Goal: Transaction & Acquisition: Purchase product/service

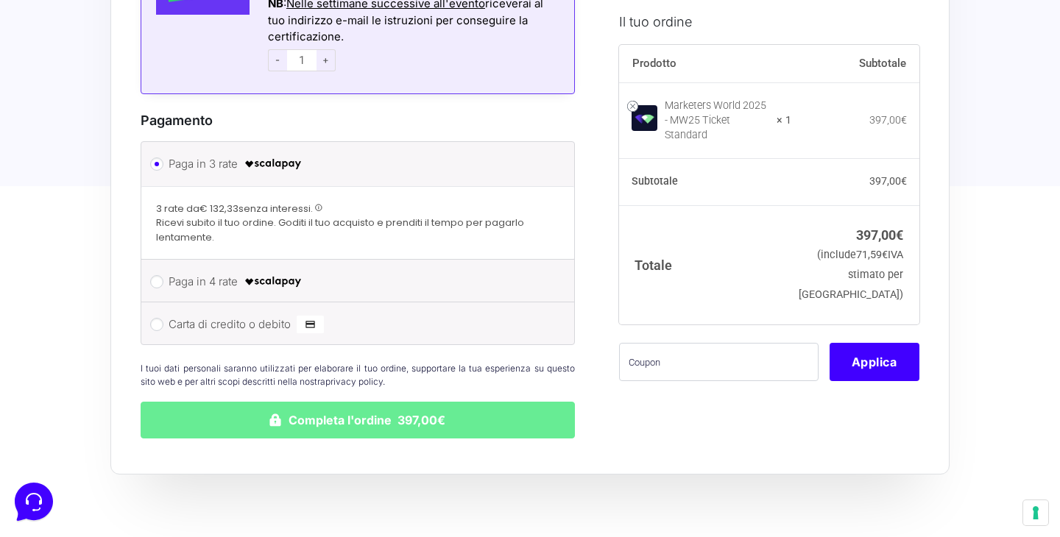
scroll to position [1276, 0]
click at [196, 270] on label "Paga in 4 rate" at bounding box center [355, 281] width 373 height 22
click at [163, 275] on input "Paga in 4 rate" at bounding box center [156, 281] width 13 height 13
radio input "true"
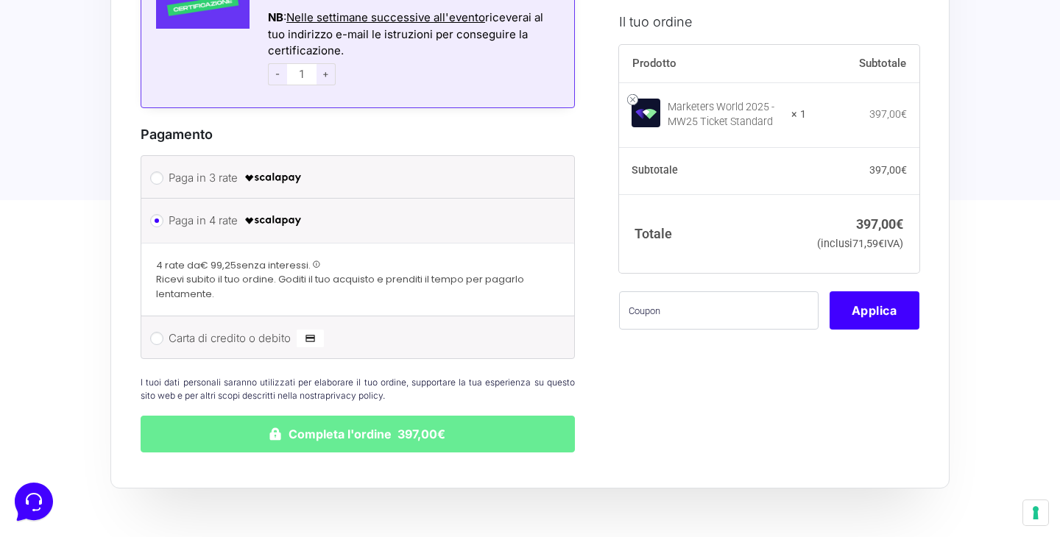
scroll to position [1252, 0]
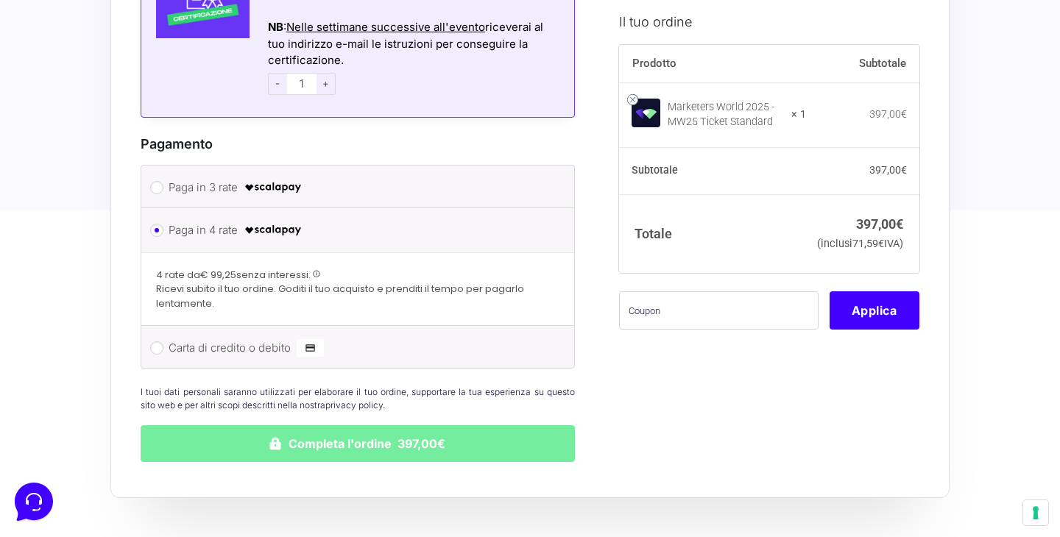
click at [272, 426] on button "Completa l'ordine 397,00€" at bounding box center [358, 444] width 434 height 37
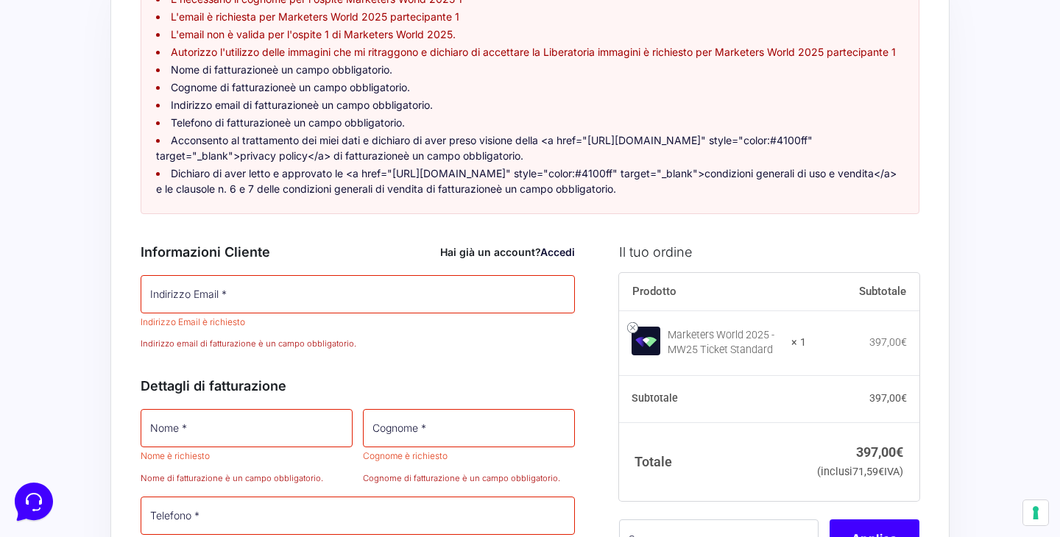
scroll to position [174, 0]
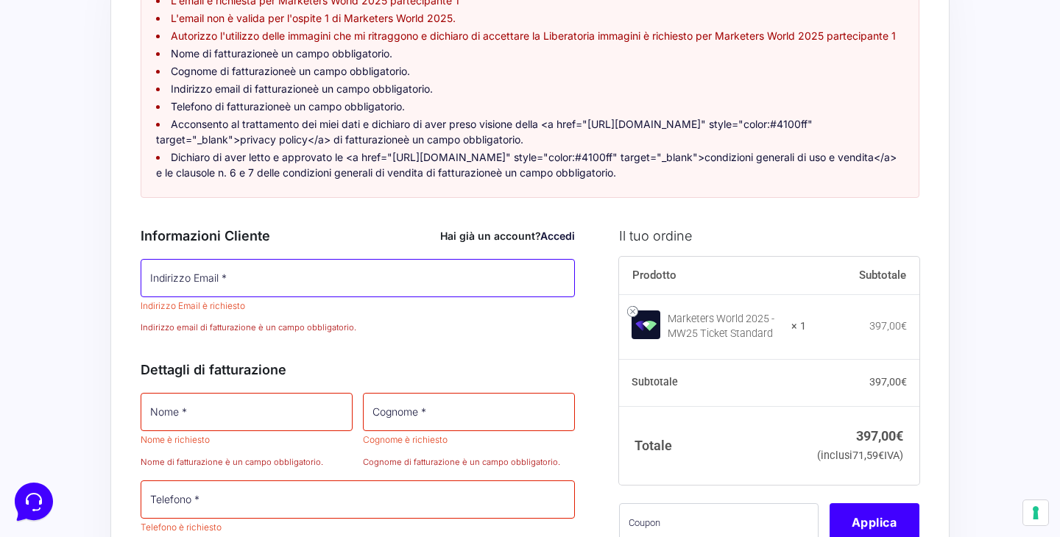
click at [195, 275] on input "Indirizzo Email *" at bounding box center [358, 278] width 434 height 38
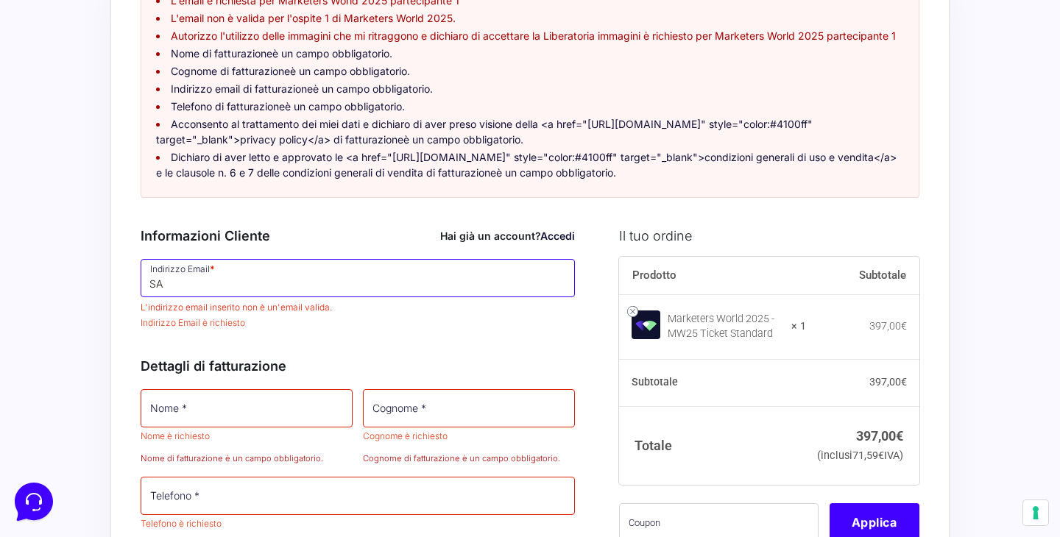
type input "S"
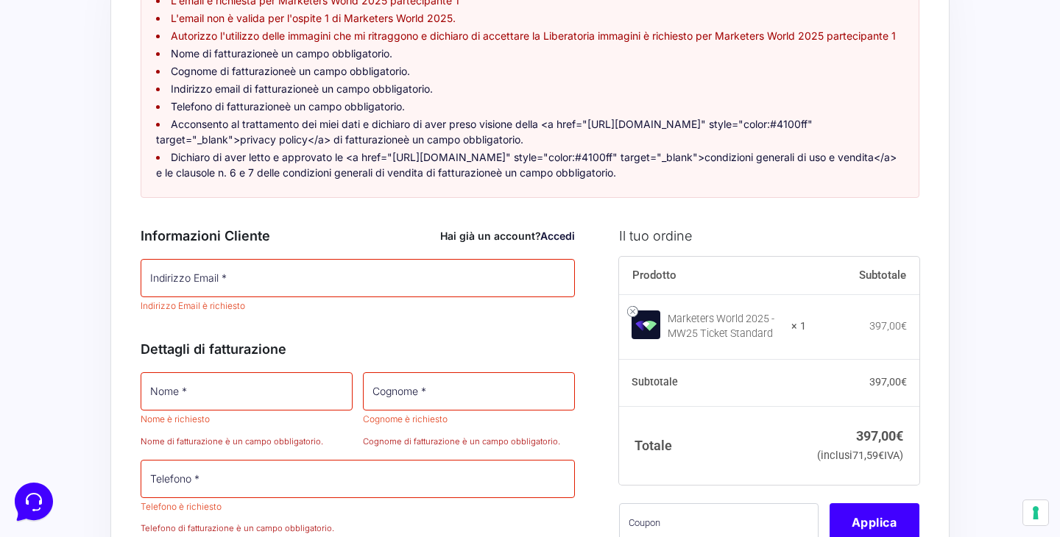
click at [541, 242] on link "Accedi" at bounding box center [557, 236] width 35 height 13
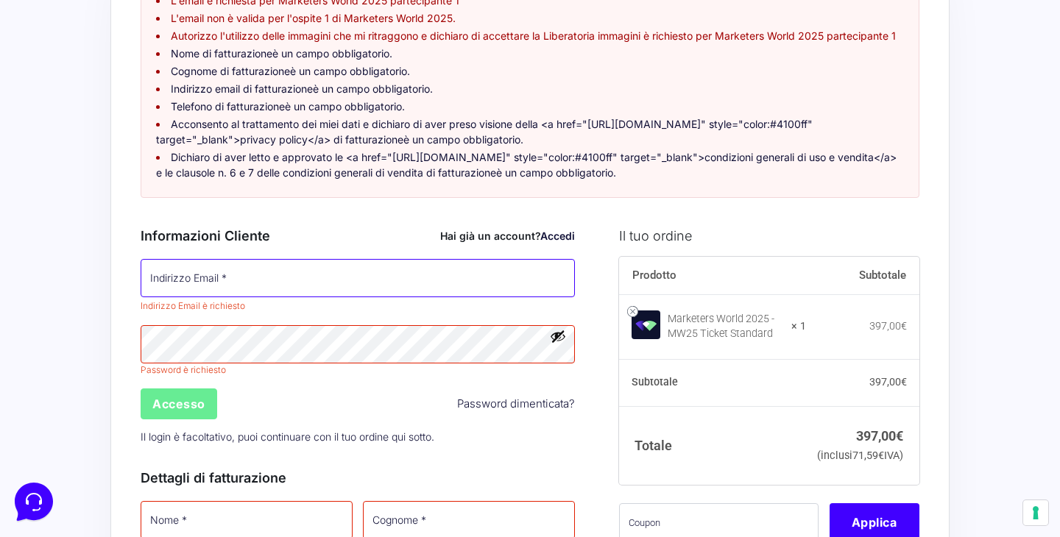
click at [201, 289] on input "Indirizzo Email *" at bounding box center [358, 278] width 434 height 38
type input "[EMAIL_ADDRESS][DOMAIN_NAME]"
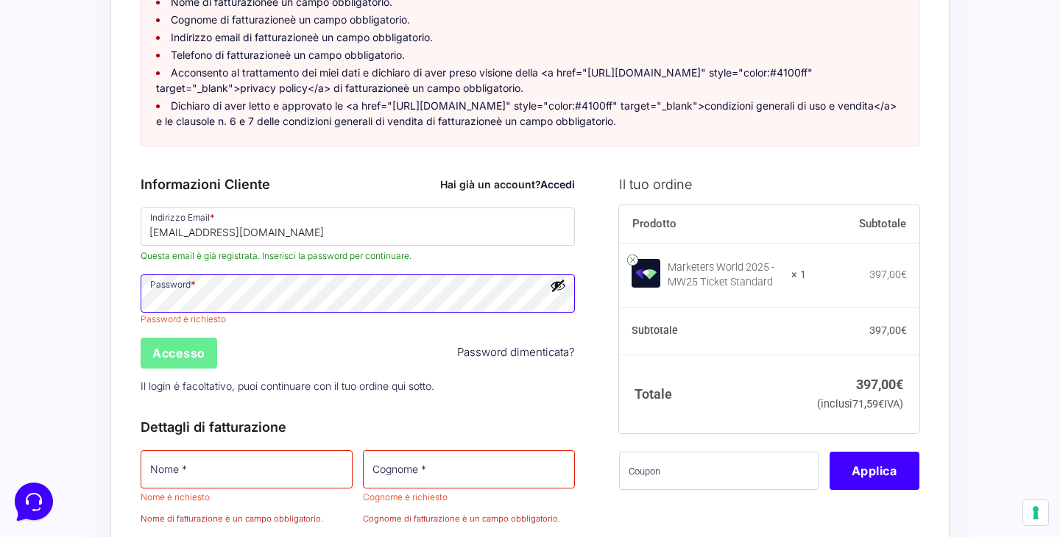
scroll to position [235, 0]
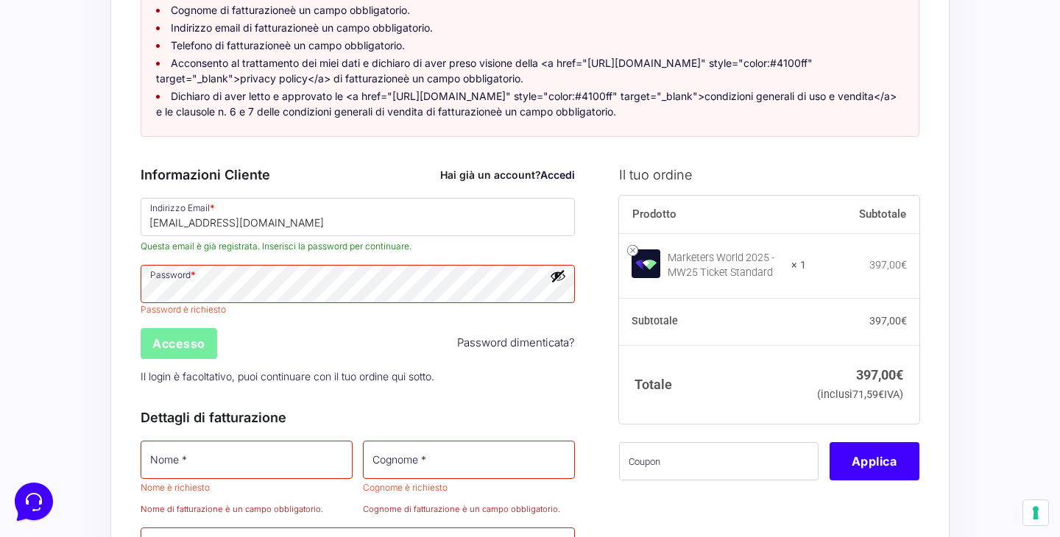
click at [176, 359] on input "Accesso" at bounding box center [179, 343] width 77 height 31
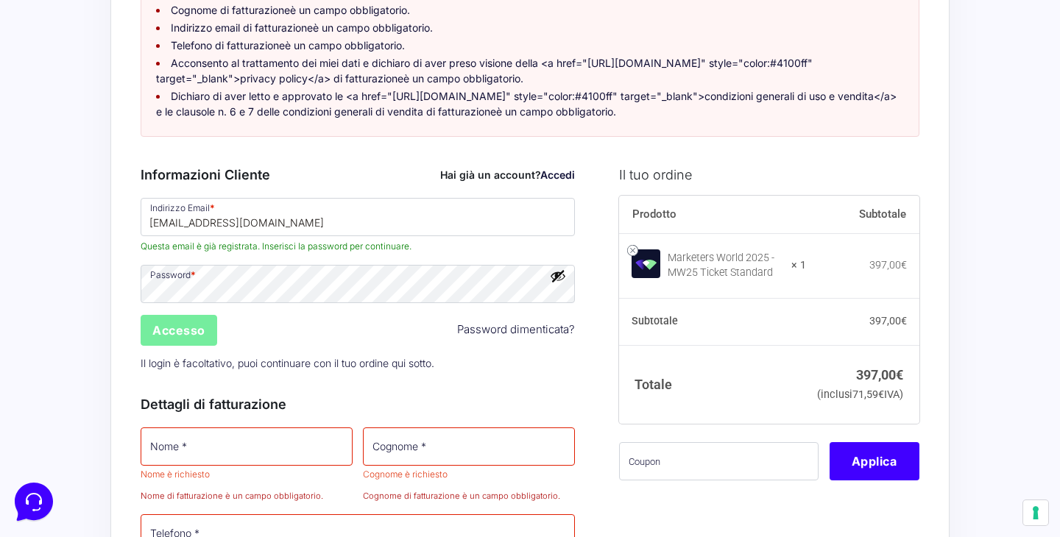
click at [174, 346] on input "Accesso" at bounding box center [179, 330] width 77 height 31
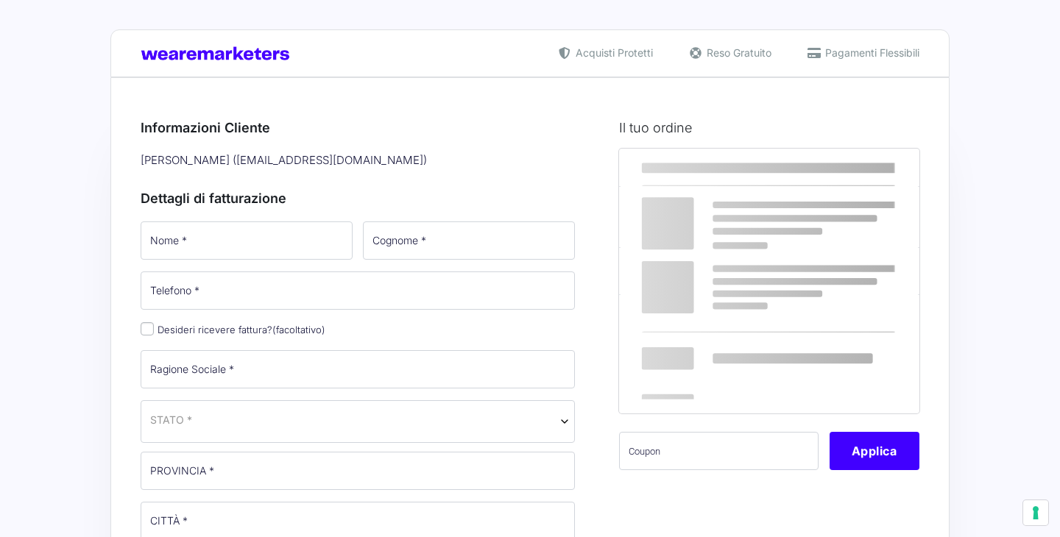
select select
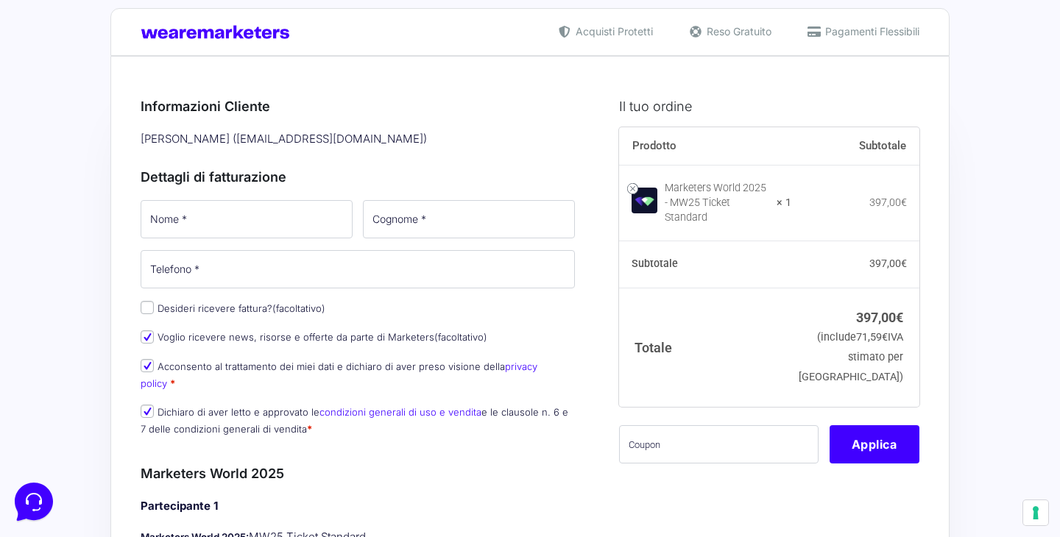
scroll to position [16, 0]
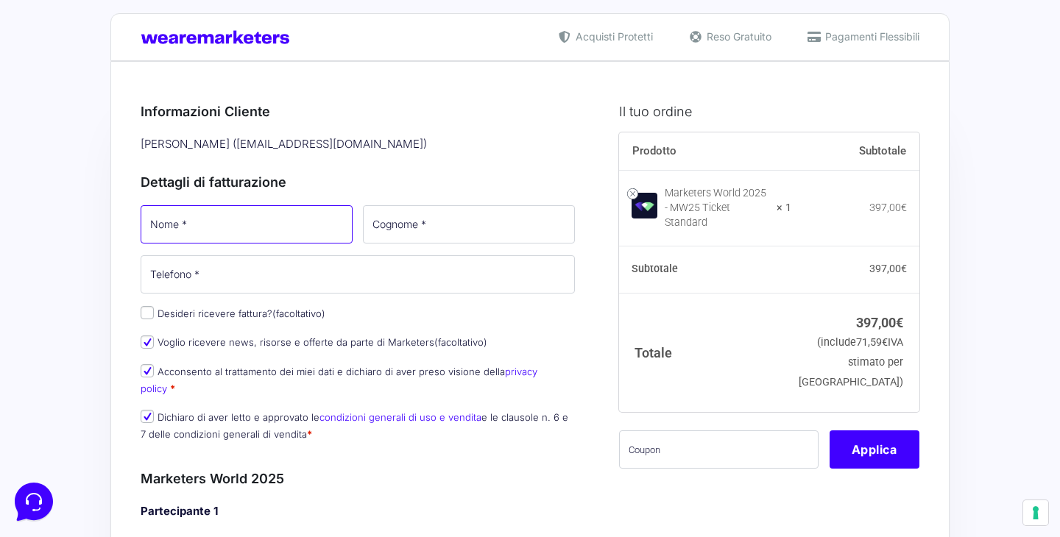
click at [169, 231] on input "Nome *" at bounding box center [247, 224] width 212 height 38
type input "[PERSON_NAME]"
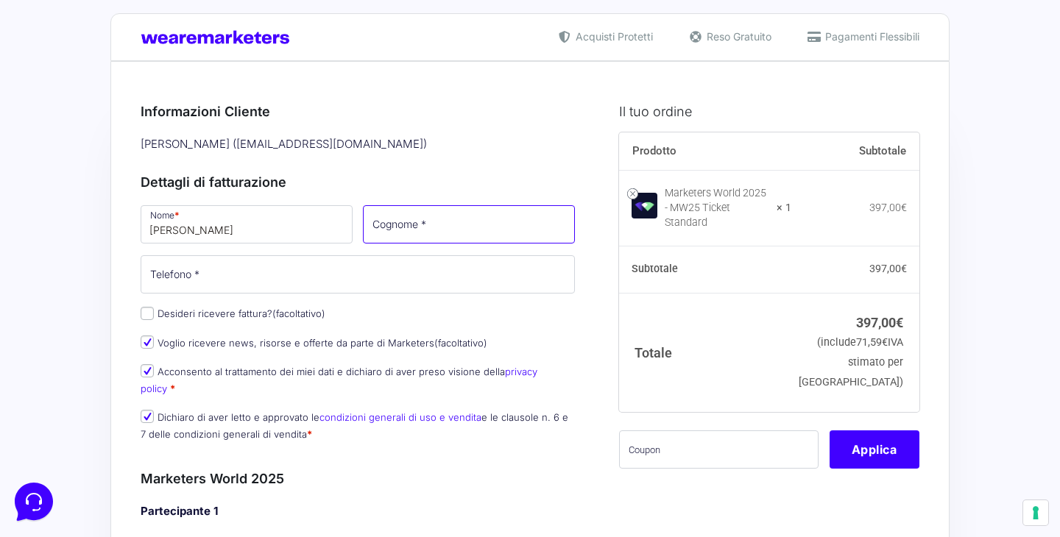
click at [388, 224] on input "Cognome *" at bounding box center [469, 224] width 212 height 38
type input "[PERSON_NAME]"
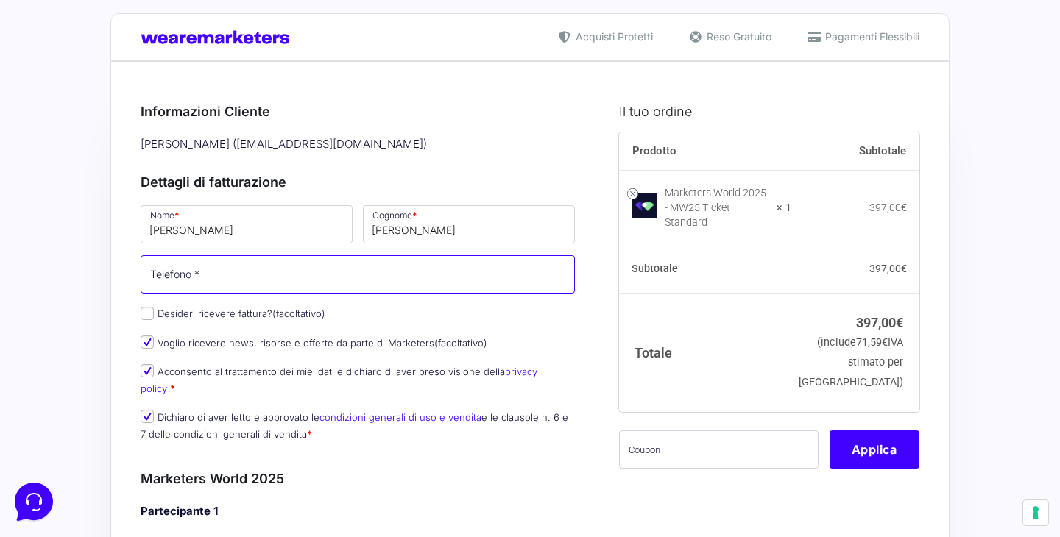
click at [281, 282] on input "Telefono *" at bounding box center [358, 274] width 434 height 38
type input "[PHONE_NUMBER]"
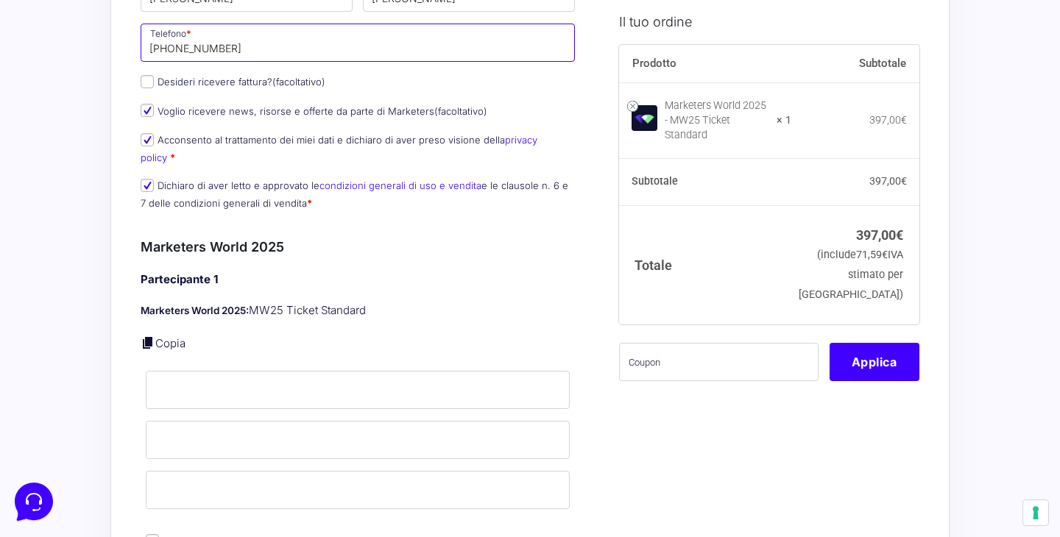
scroll to position [252, 0]
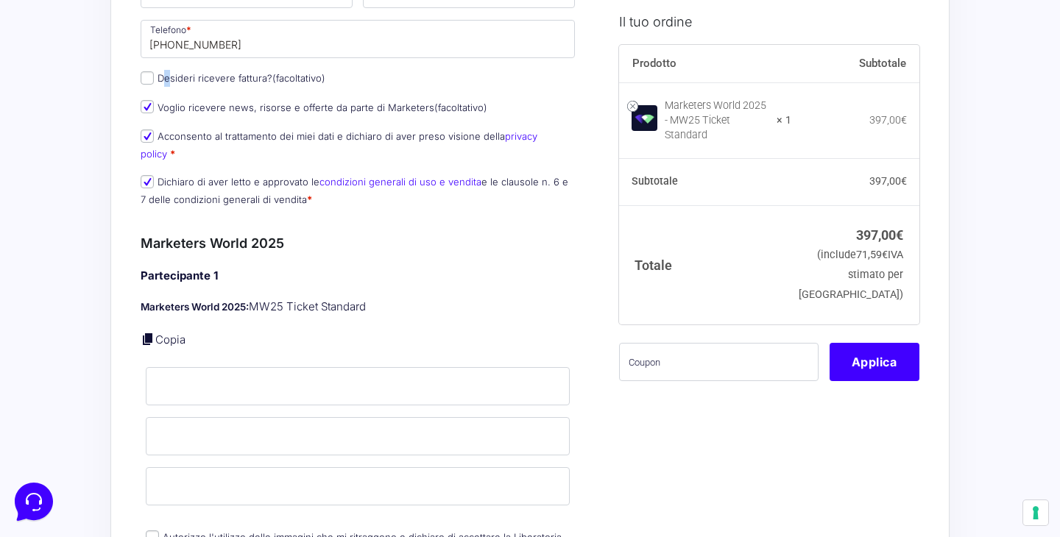
click at [163, 77] on label "Desideri ricevere fattura? (facoltativo)" at bounding box center [233, 78] width 185 height 12
click at [149, 80] on input "Desideri ricevere fattura? (facoltativo)" at bounding box center [147, 77] width 13 height 13
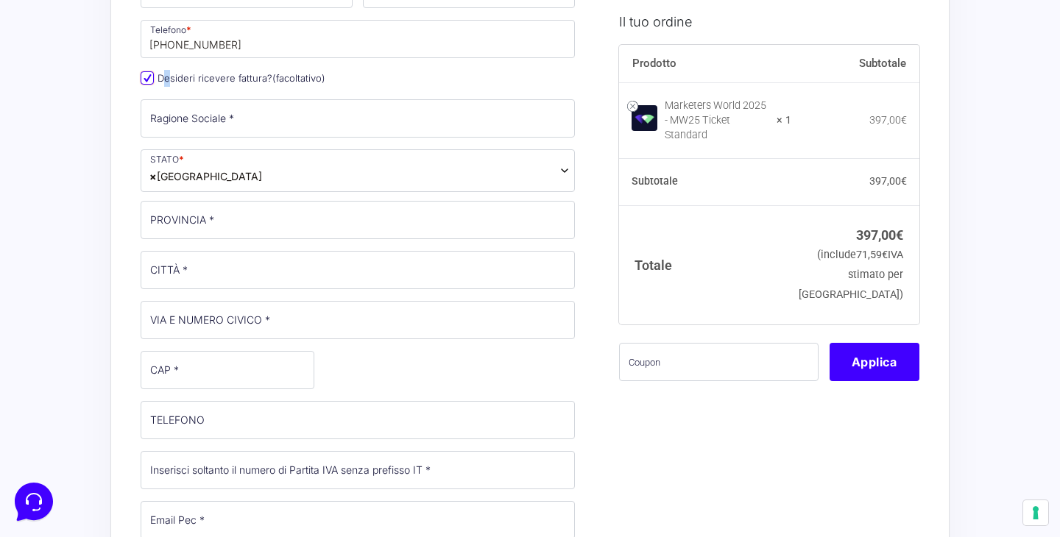
click at [149, 80] on input "Desideri ricevere fattura? (facoltativo)" at bounding box center [147, 77] width 13 height 13
checkbox input "false"
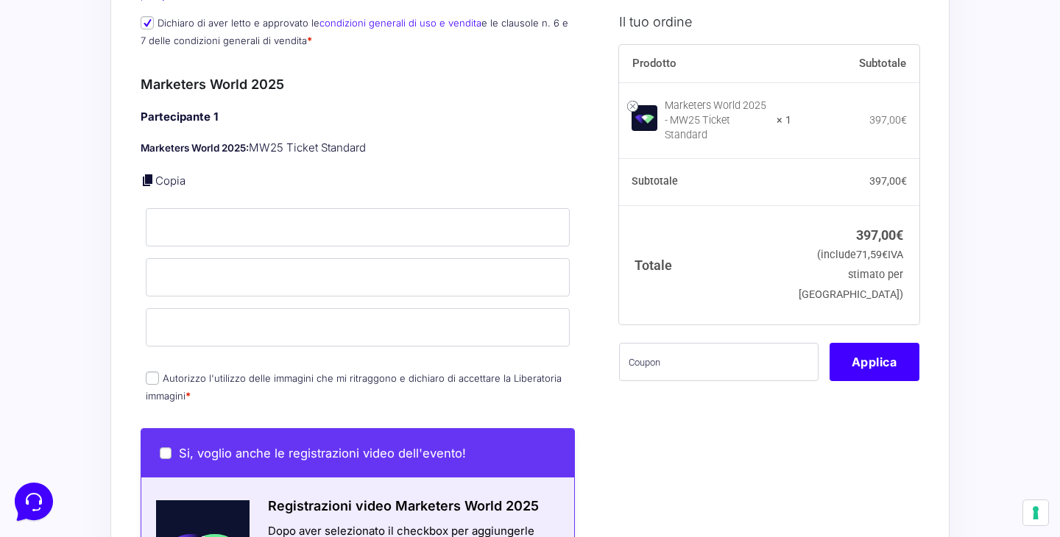
scroll to position [421, 0]
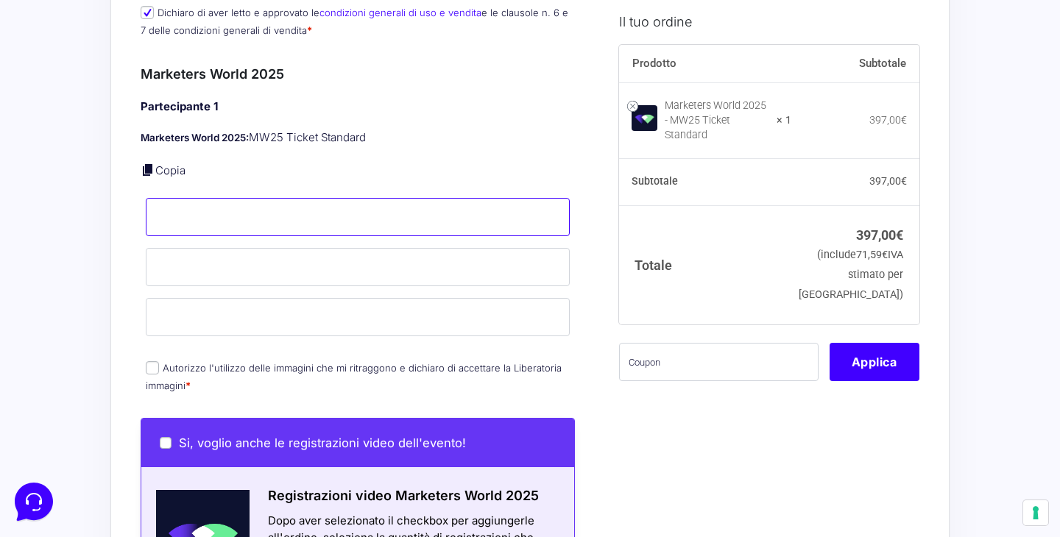
click at [281, 201] on input "Nome *" at bounding box center [358, 217] width 424 height 38
type input "[PERSON_NAME]"
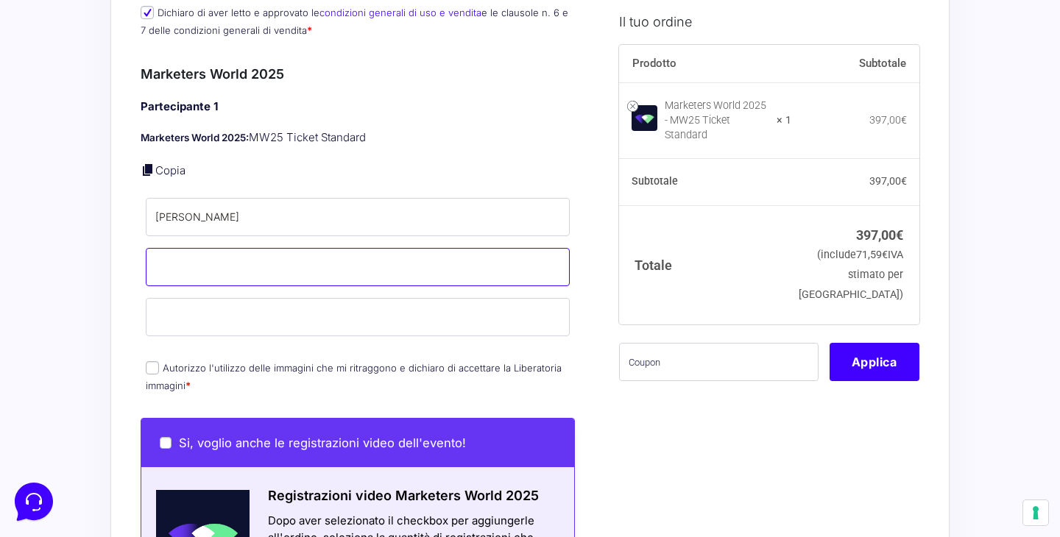
type input "[PERSON_NAME]"
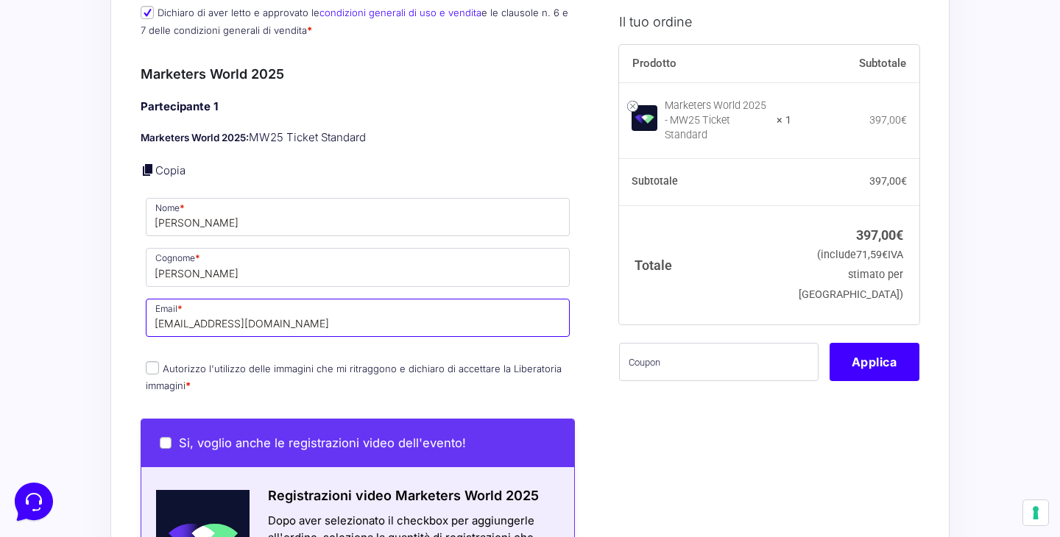
click at [266, 310] on input "[EMAIL_ADDRESS][DOMAIN_NAME]" at bounding box center [358, 318] width 424 height 38
type input "[EMAIL_ADDRESS][DOMAIN_NAME]"
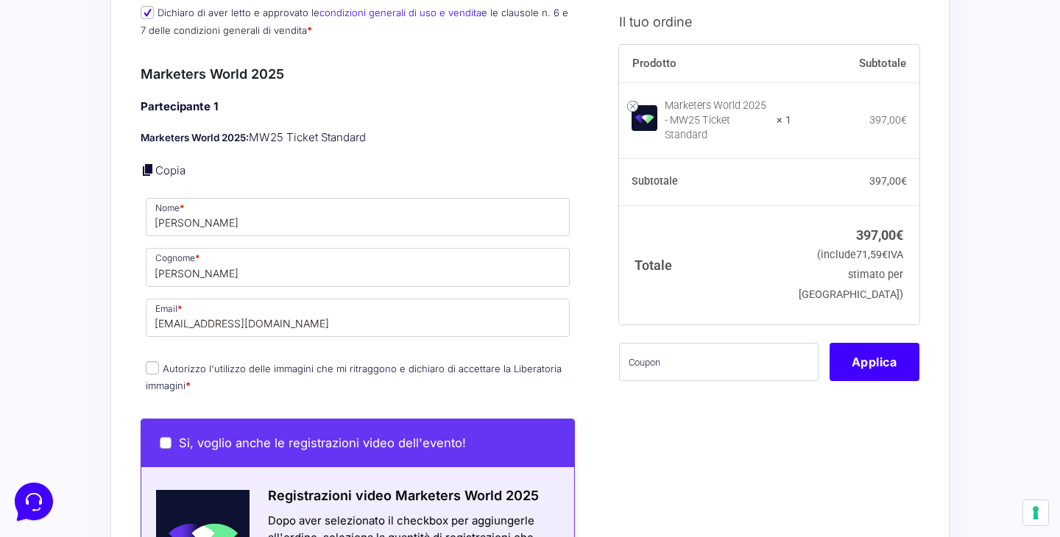
click at [147, 362] on input "Autorizzo l'utilizzo delle immagini che mi ritraggono e dichiaro di accettare l…" at bounding box center [152, 368] width 13 height 13
checkbox input "true"
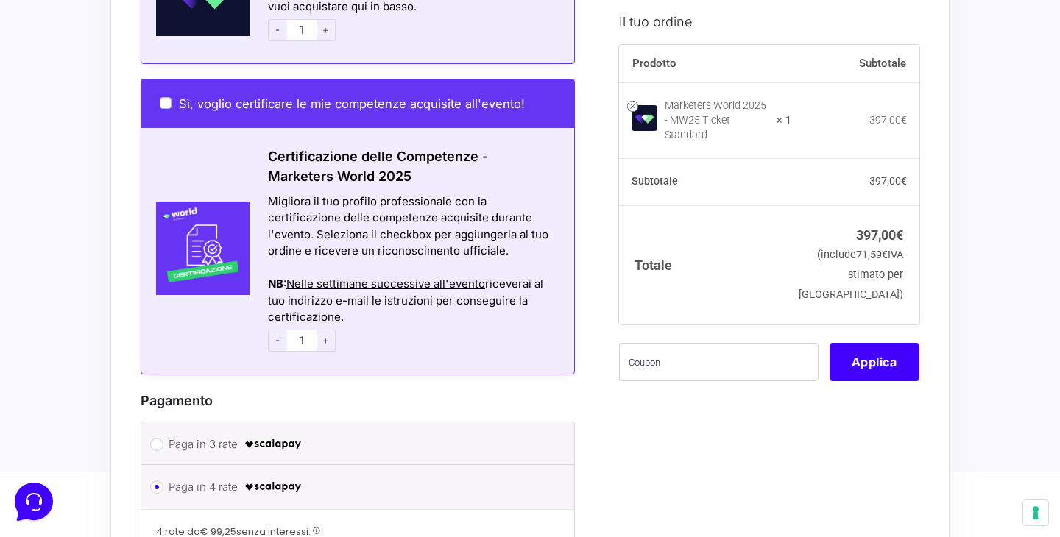
scroll to position [970, 0]
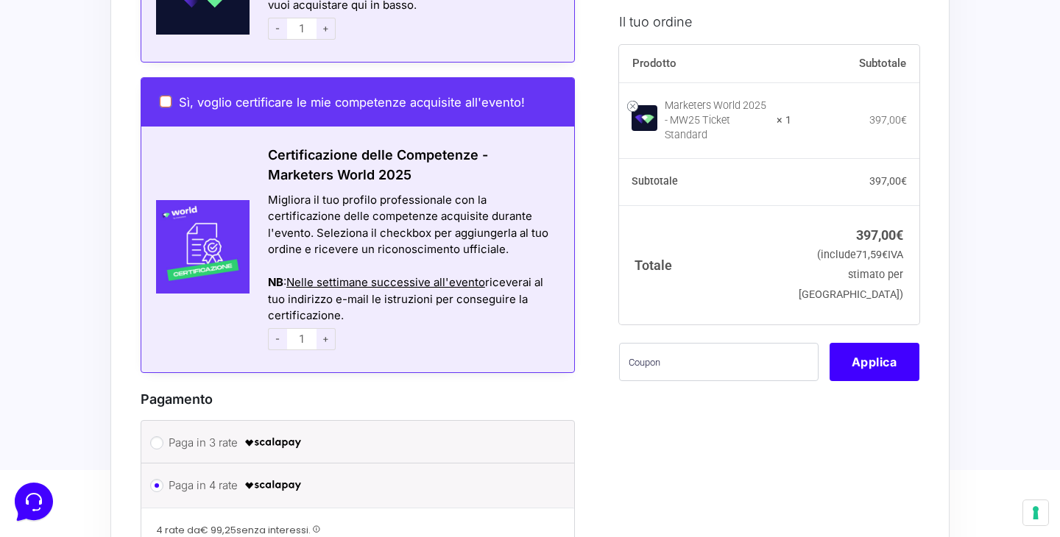
click at [161, 96] on input "Sì, voglio certificare le mie competenze acquisite all'evento!" at bounding box center [166, 102] width 12 height 12
checkbox input "true"
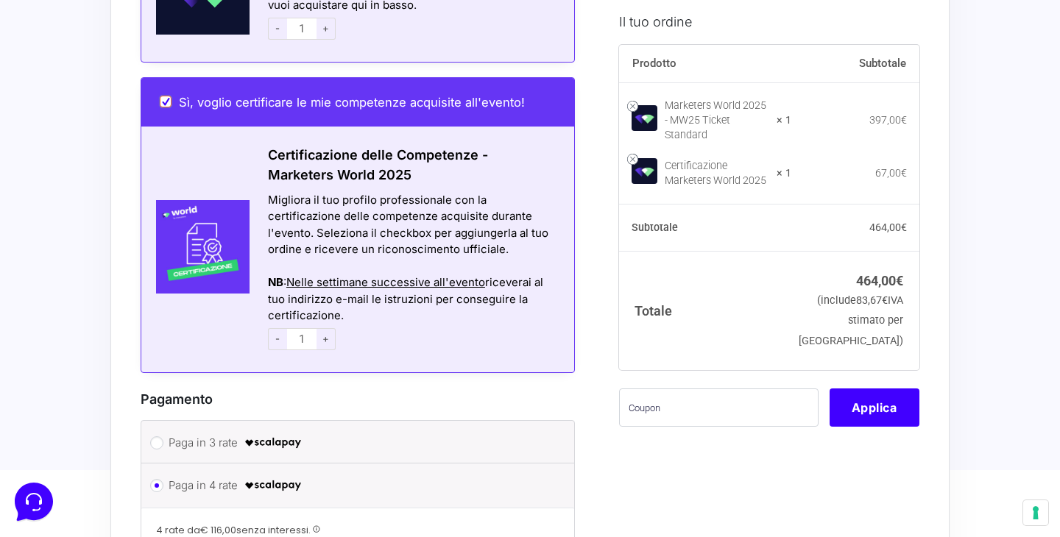
click at [161, 96] on input "Sì, voglio certificare le mie competenze acquisite all'evento!" at bounding box center [166, 102] width 12 height 12
checkbox input "false"
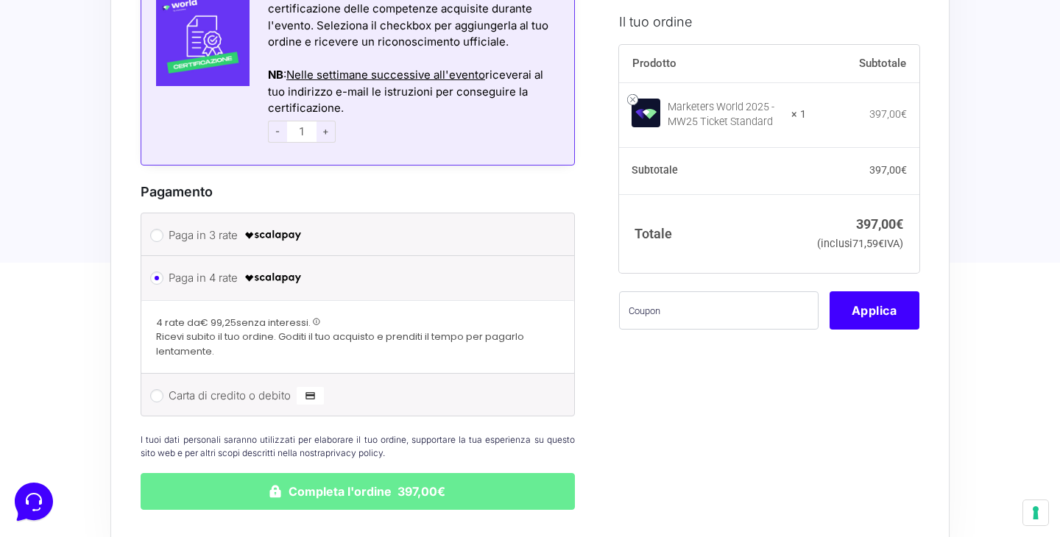
scroll to position [1179, 0]
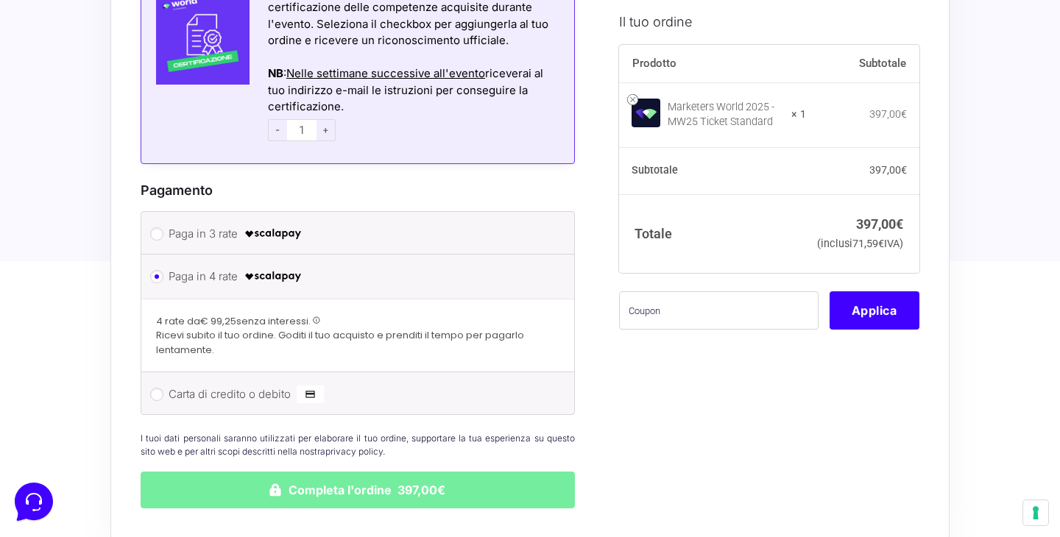
click at [325, 475] on button "Completa l'ordine 397,00€" at bounding box center [358, 490] width 434 height 37
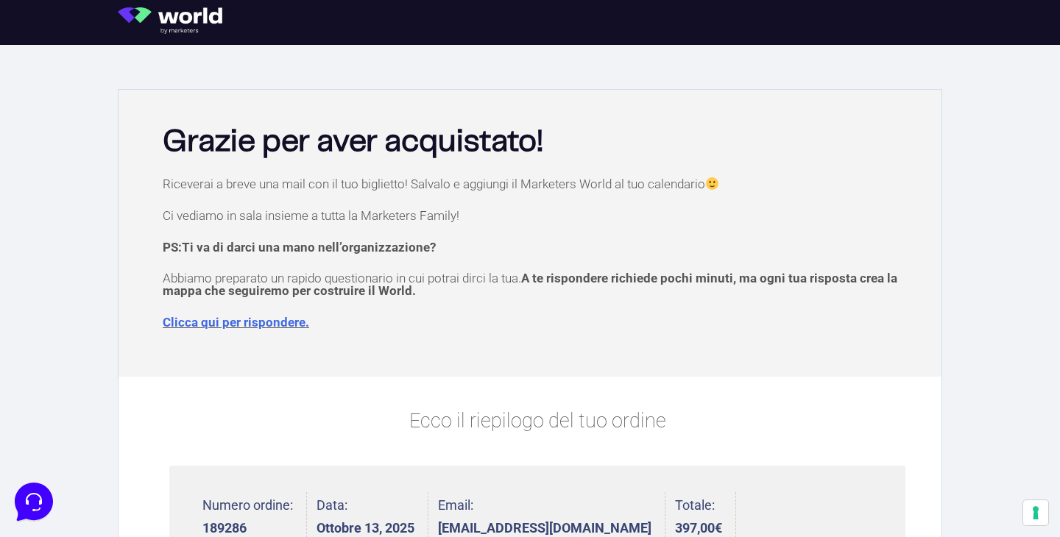
click at [272, 325] on link "Clicca qui per rispondere." at bounding box center [236, 322] width 147 height 15
